Goal: Transaction & Acquisition: Purchase product/service

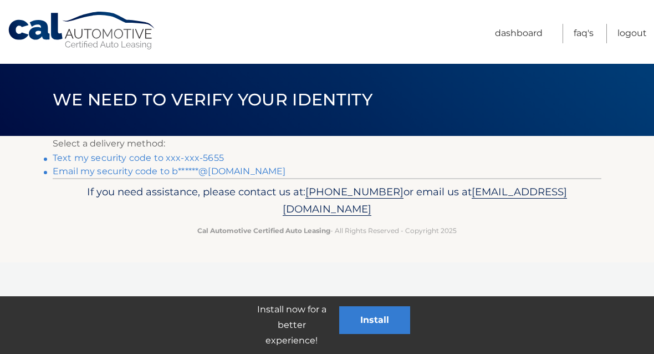
click at [212, 152] on link "Text my security code to xxx-xxx-5655" at bounding box center [138, 157] width 171 height 11
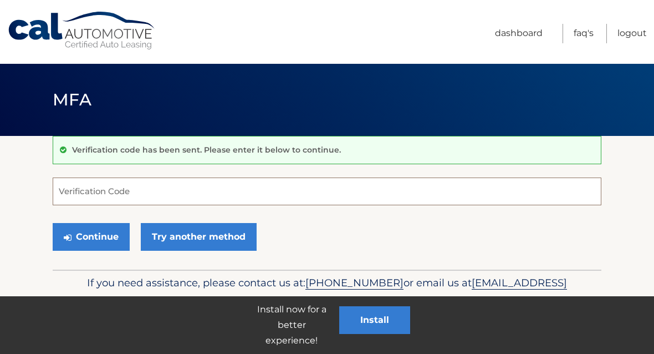
click at [77, 189] on input "Verification Code" at bounding box center [327, 191] width 549 height 28
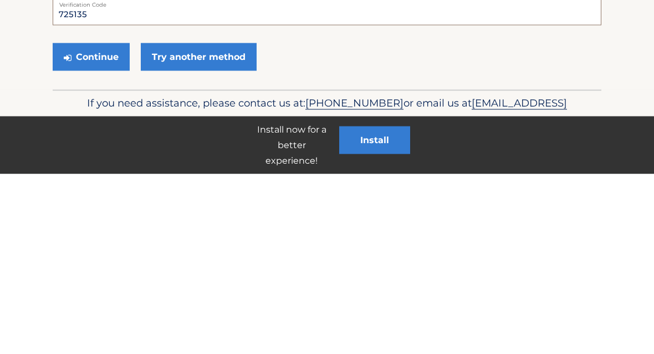
type input "725135"
click at [216, 223] on link "Try another method" at bounding box center [199, 237] width 116 height 28
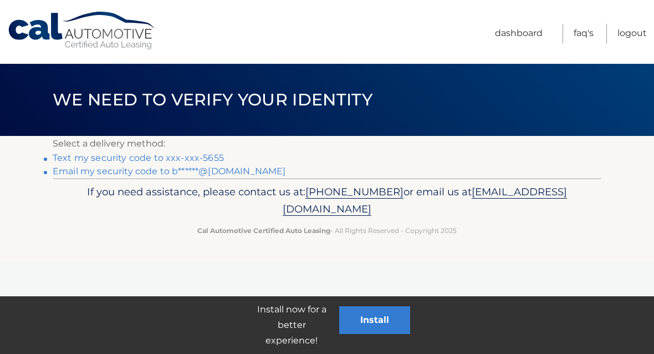
click at [195, 157] on link "Text my security code to xxx-xxx-5655" at bounding box center [138, 157] width 171 height 11
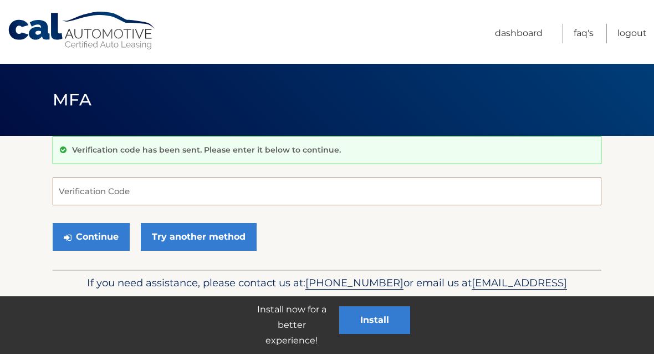
click at [83, 189] on input "Verification Code" at bounding box center [327, 191] width 549 height 28
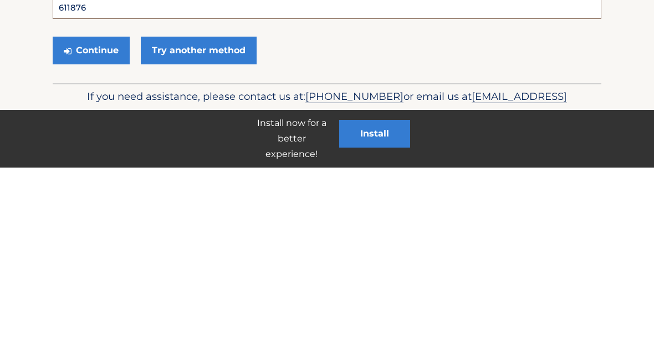
type input "611876"
click at [82, 223] on button "Continue" at bounding box center [91, 237] width 77 height 28
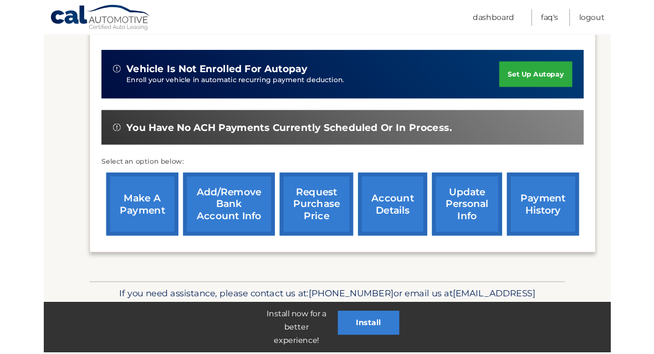
scroll to position [316, 0]
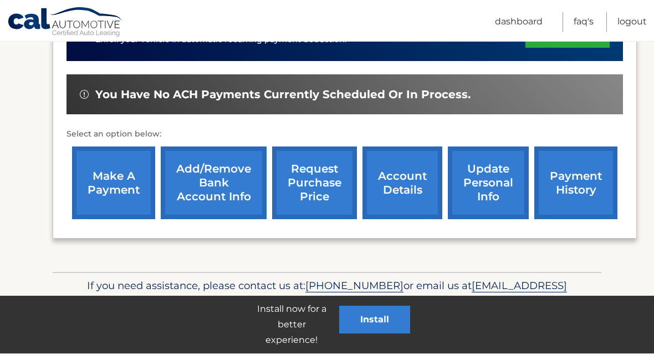
click at [104, 172] on link "make a payment" at bounding box center [113, 183] width 83 height 73
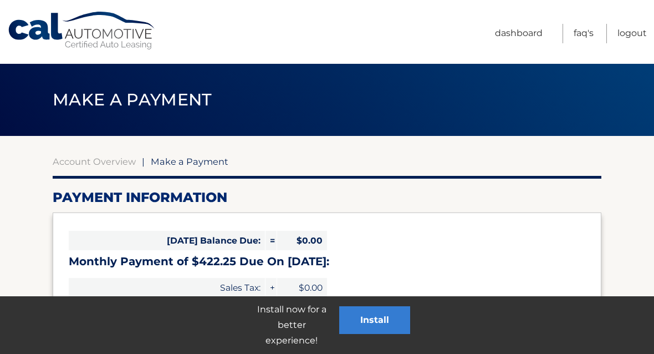
select select "ZDI1MjgwNzMtYWNmMC00OTdhLWFiYjEtODgzM2Y4ZjU3YzIz"
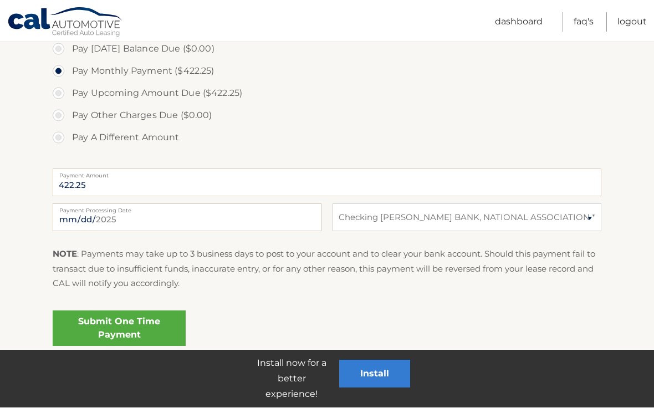
scroll to position [348, 0]
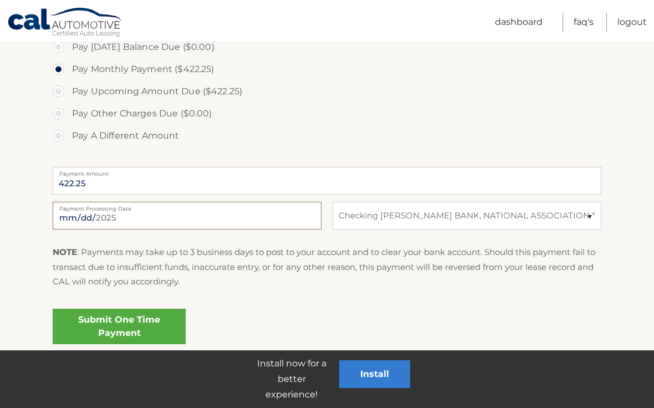
click at [223, 221] on input "2025-08-12" at bounding box center [187, 216] width 269 height 28
type input "2025-08-19"
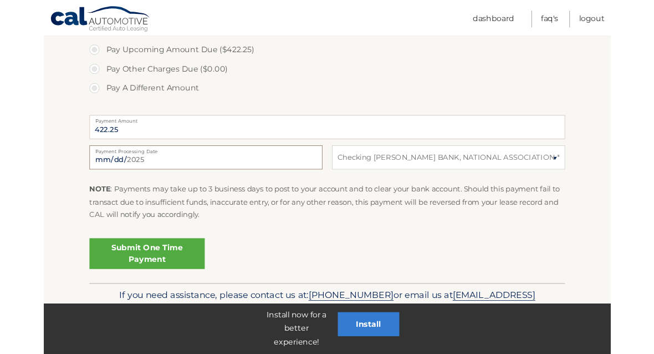
scroll to position [436, 0]
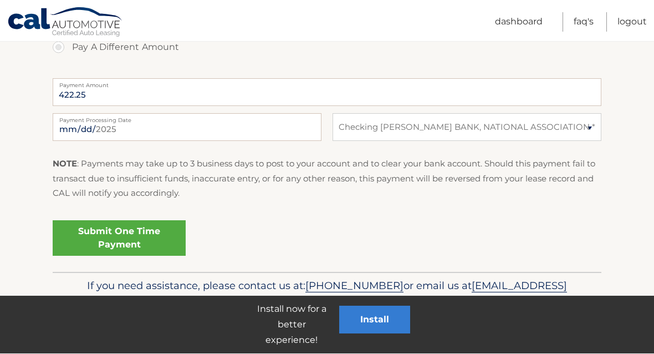
click at [132, 232] on link "Submit One Time Payment" at bounding box center [119, 238] width 133 height 35
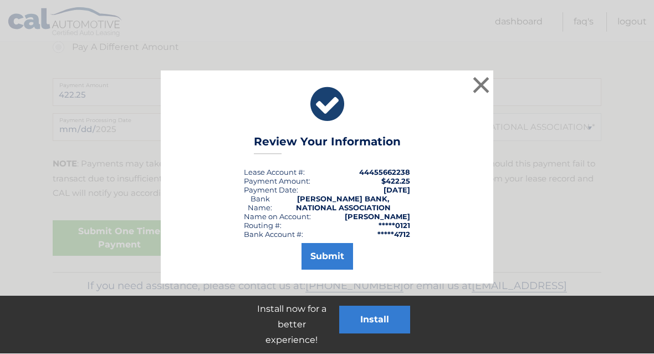
scroll to position [436, 0]
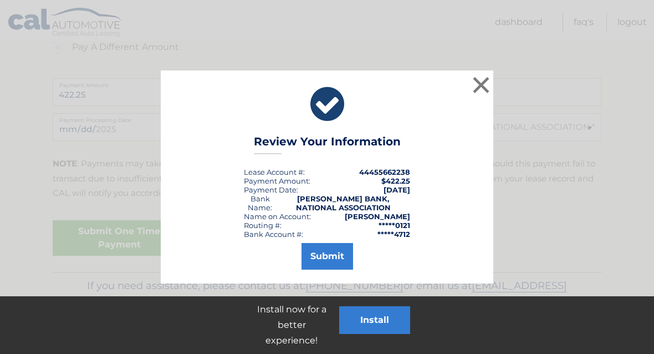
click at [334, 258] on button "Submit" at bounding box center [328, 256] width 52 height 27
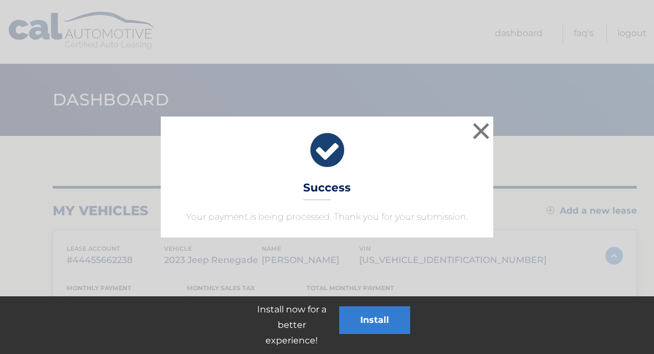
click at [487, 130] on button "×" at bounding box center [481, 131] width 22 height 22
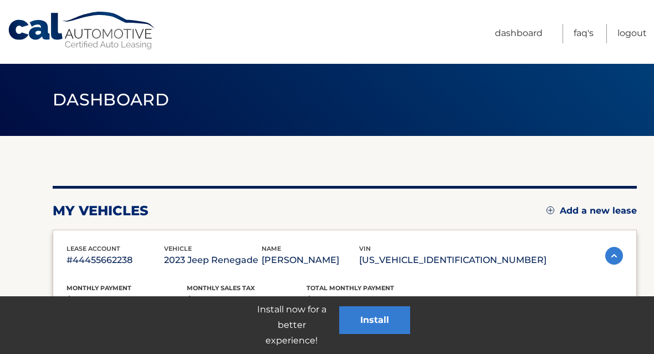
click at [632, 33] on link "Logout" at bounding box center [632, 33] width 29 height 19
